Goal: Information Seeking & Learning: Learn about a topic

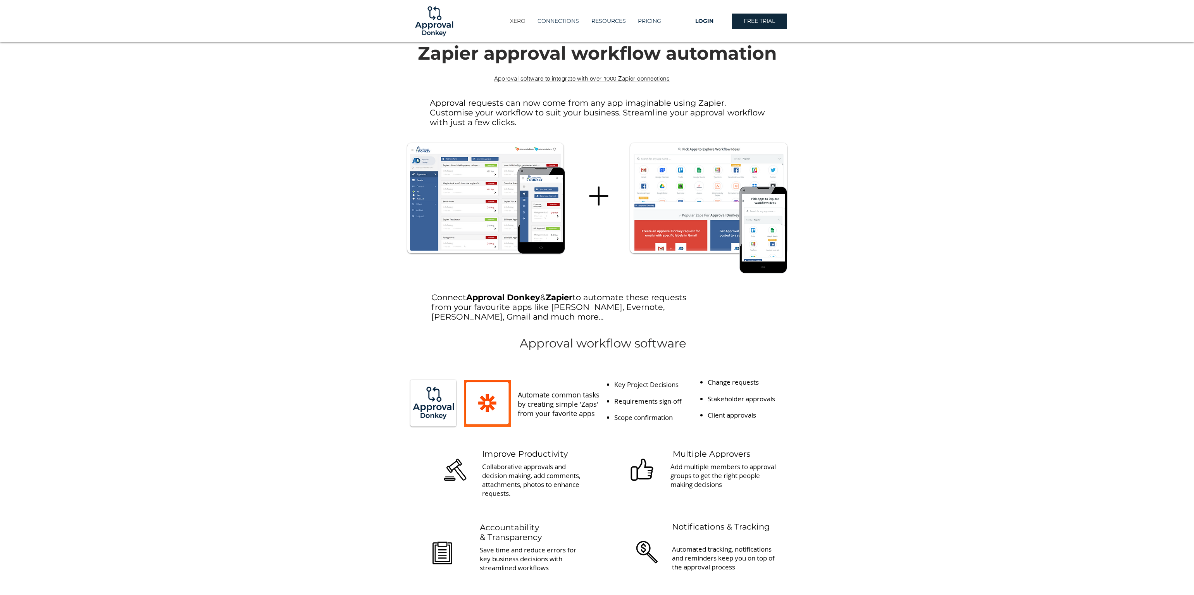
click at [516, 19] on p "XERO" at bounding box center [517, 21] width 23 height 13
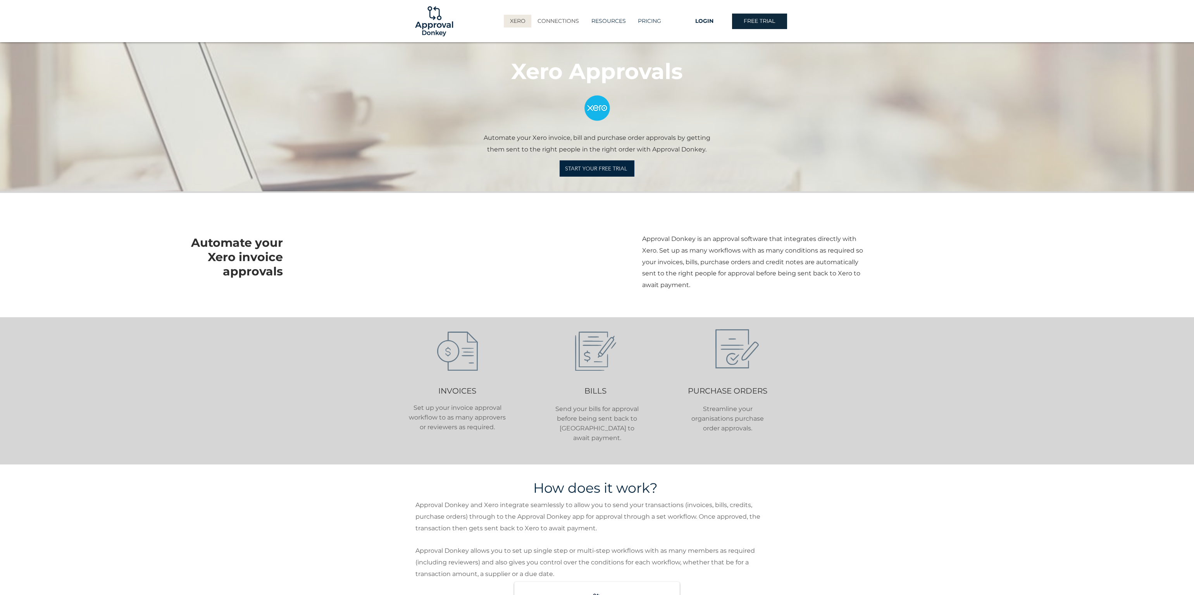
click at [564, 17] on p "CONNECTIONS" at bounding box center [558, 21] width 49 height 13
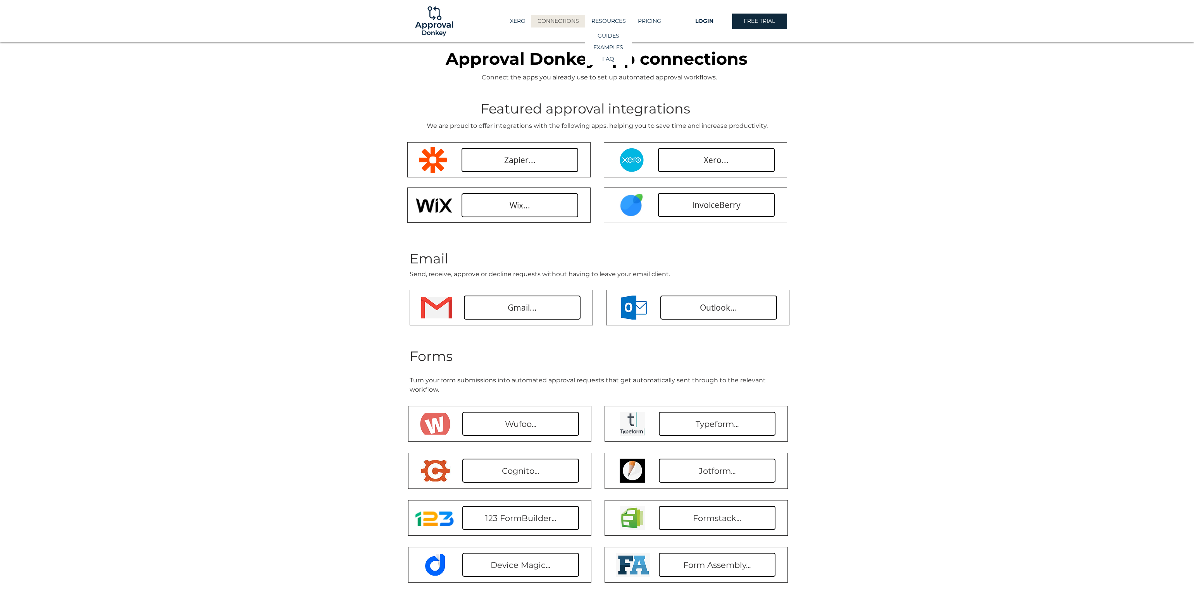
click at [610, 22] on p "RESOURCES" at bounding box center [609, 21] width 42 height 13
click at [650, 23] on p "PRICING" at bounding box center [649, 21] width 31 height 13
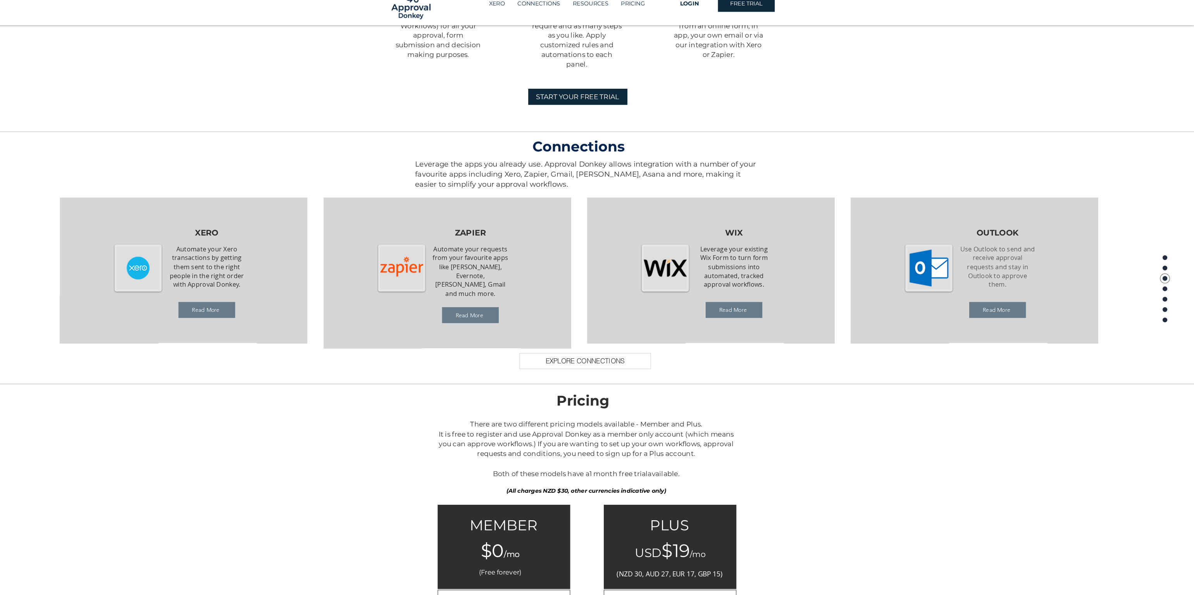
scroll to position [627, 0]
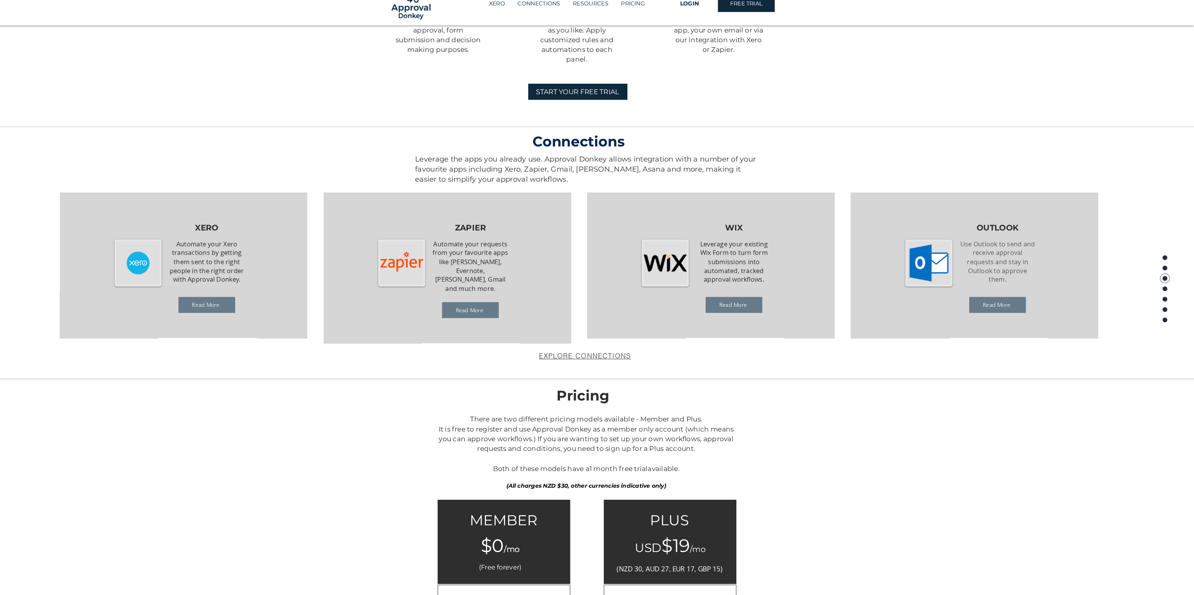
click at [583, 359] on span "EXPLORE CONNECTIONS" at bounding box center [603, 363] width 89 height 8
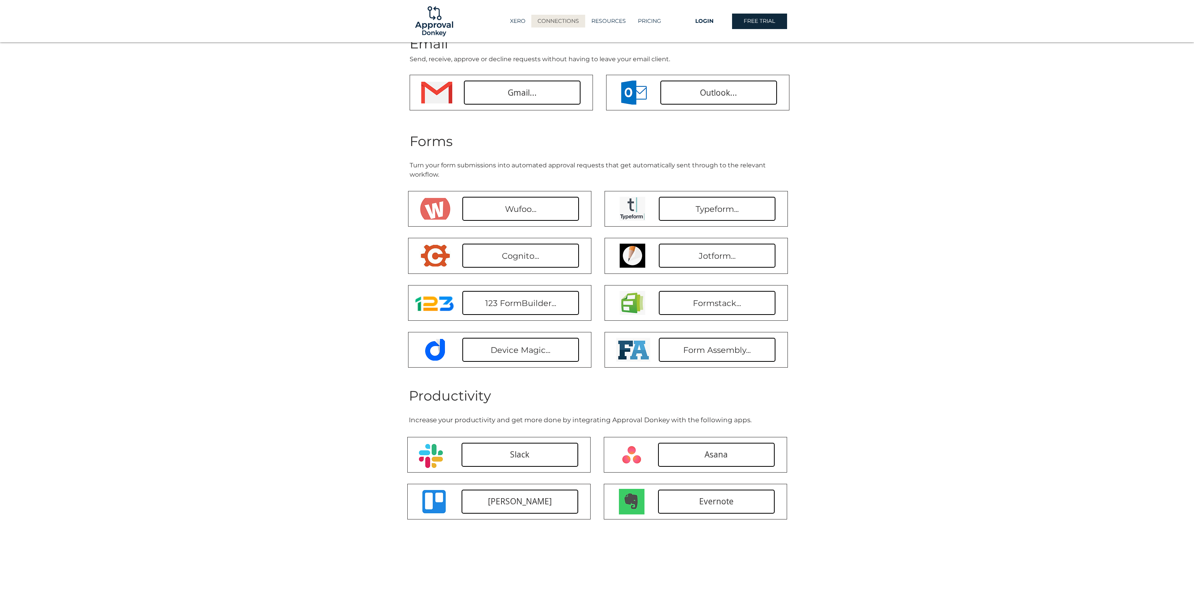
scroll to position [255, 0]
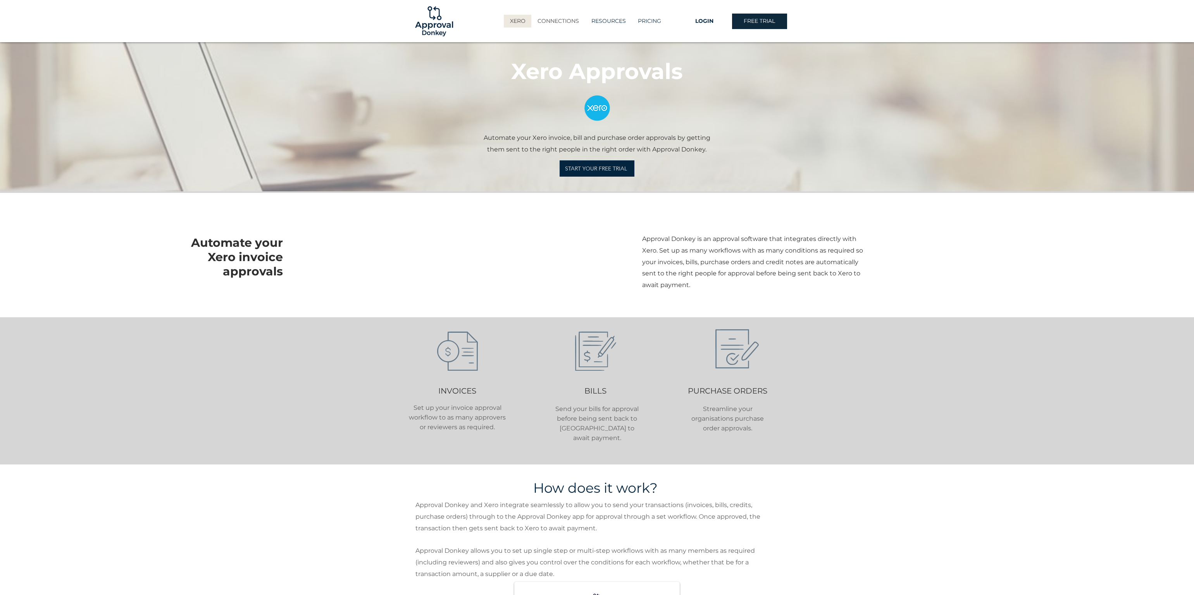
click at [563, 21] on p "CONNECTIONS" at bounding box center [558, 21] width 49 height 13
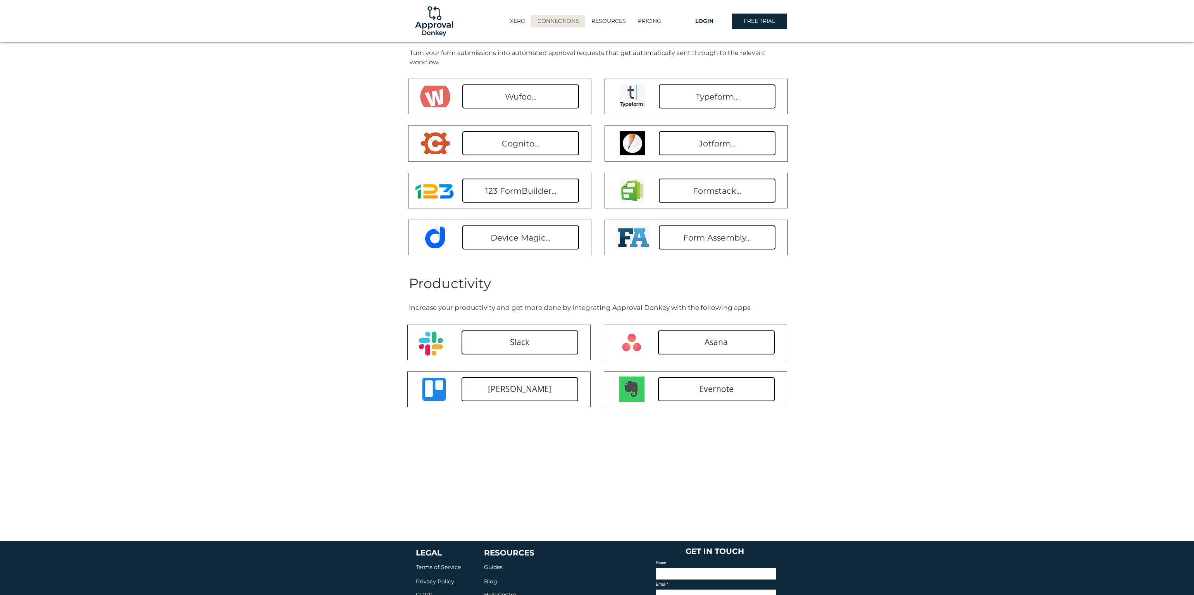
scroll to position [435, 0]
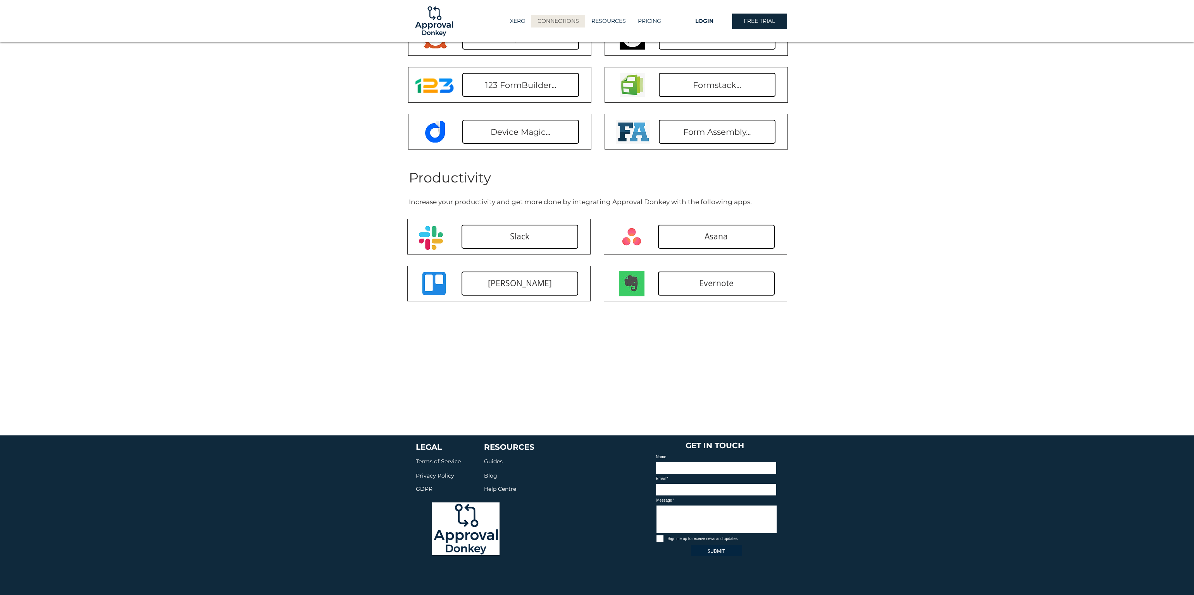
click at [497, 459] on span "Guides" at bounding box center [493, 461] width 19 height 7
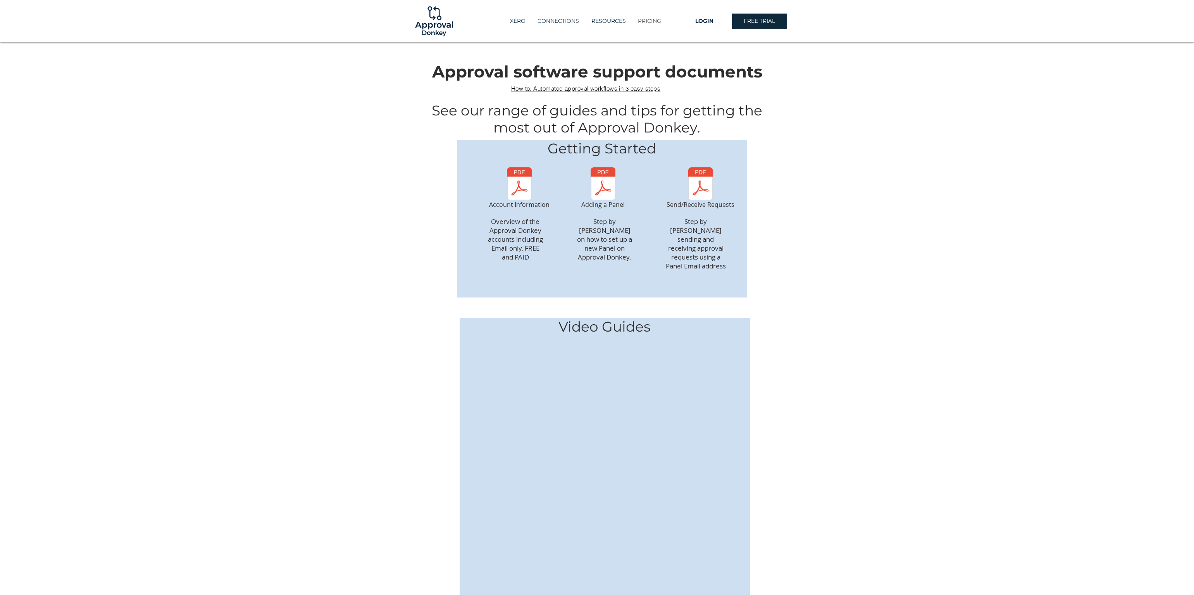
click at [648, 18] on p "PRICING" at bounding box center [649, 21] width 31 height 13
